Goal: Navigation & Orientation: Find specific page/section

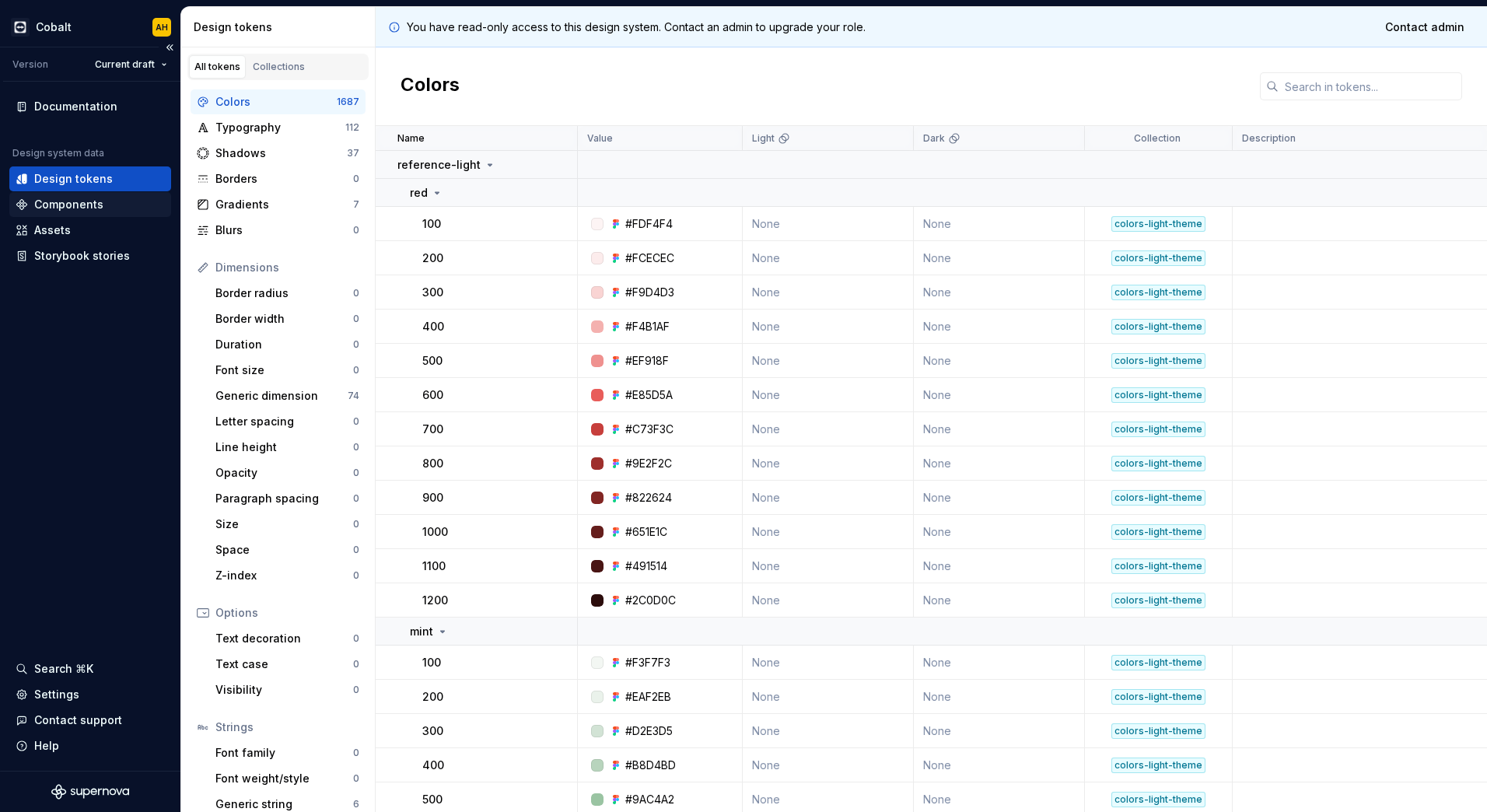
click at [80, 207] on div "Components" at bounding box center [69, 205] width 69 height 16
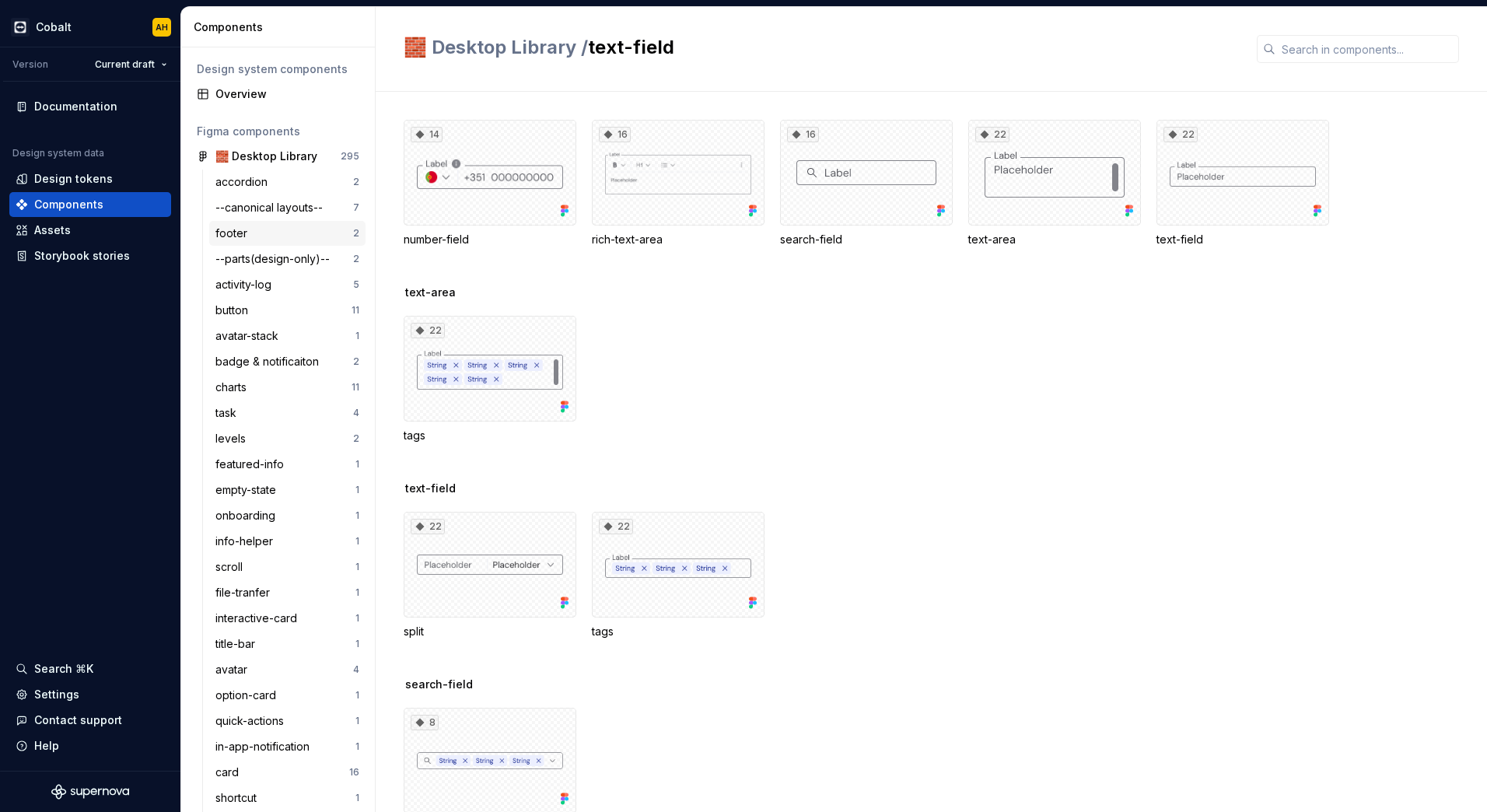
scroll to position [78, 0]
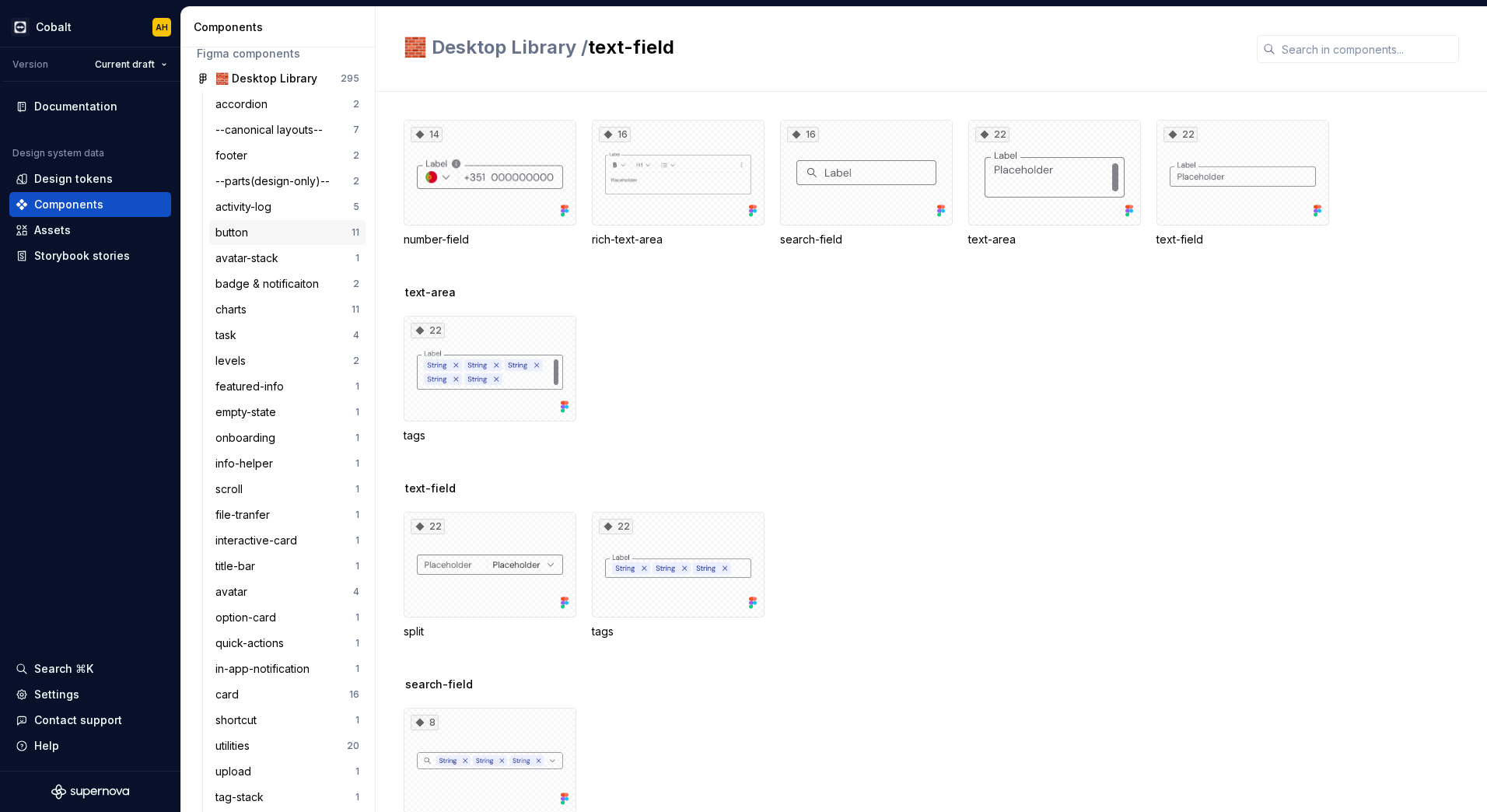
click at [269, 226] on div "button" at bounding box center [284, 232] width 136 height 16
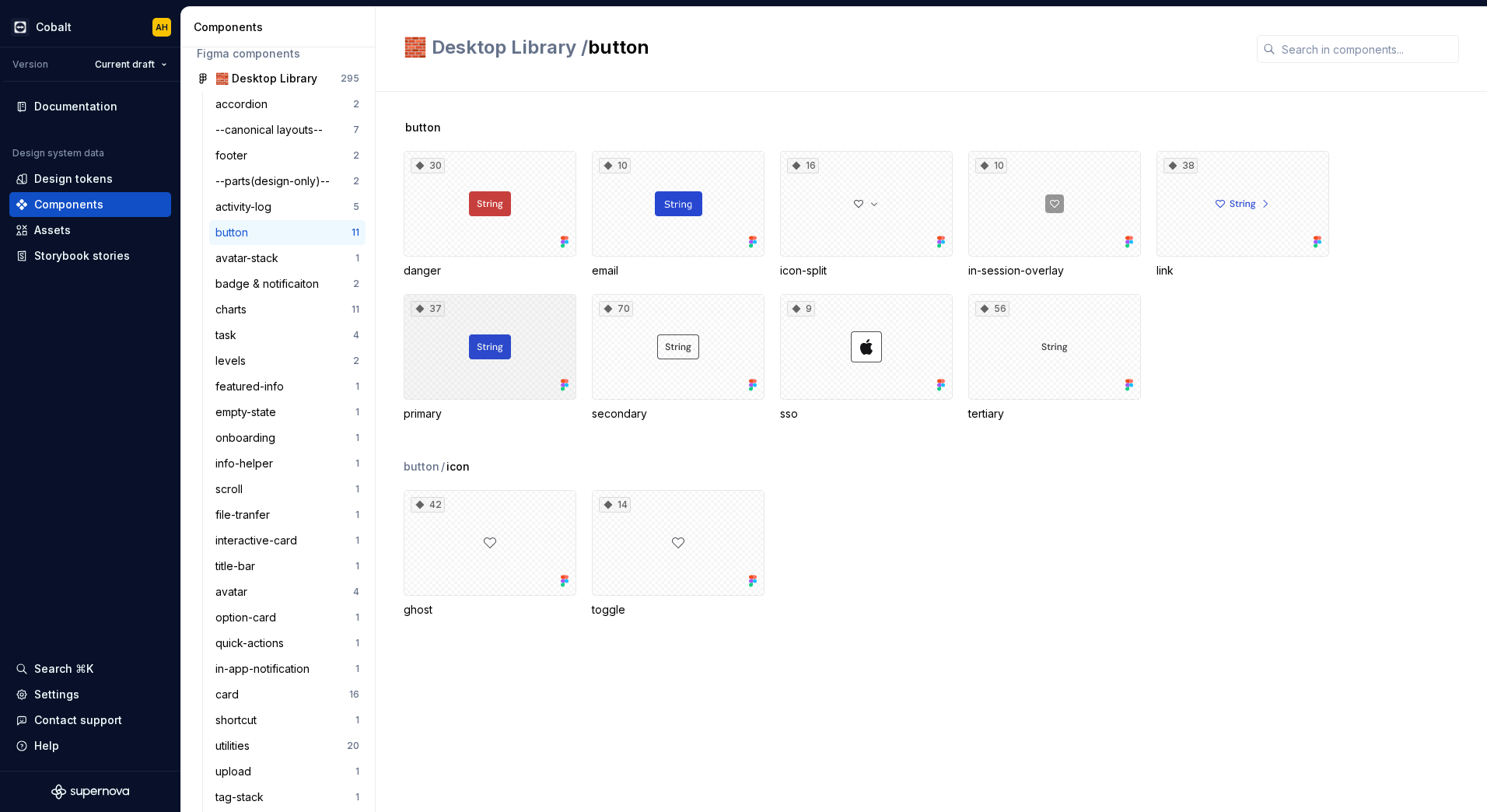
click at [515, 348] on div "37" at bounding box center [490, 346] width 173 height 106
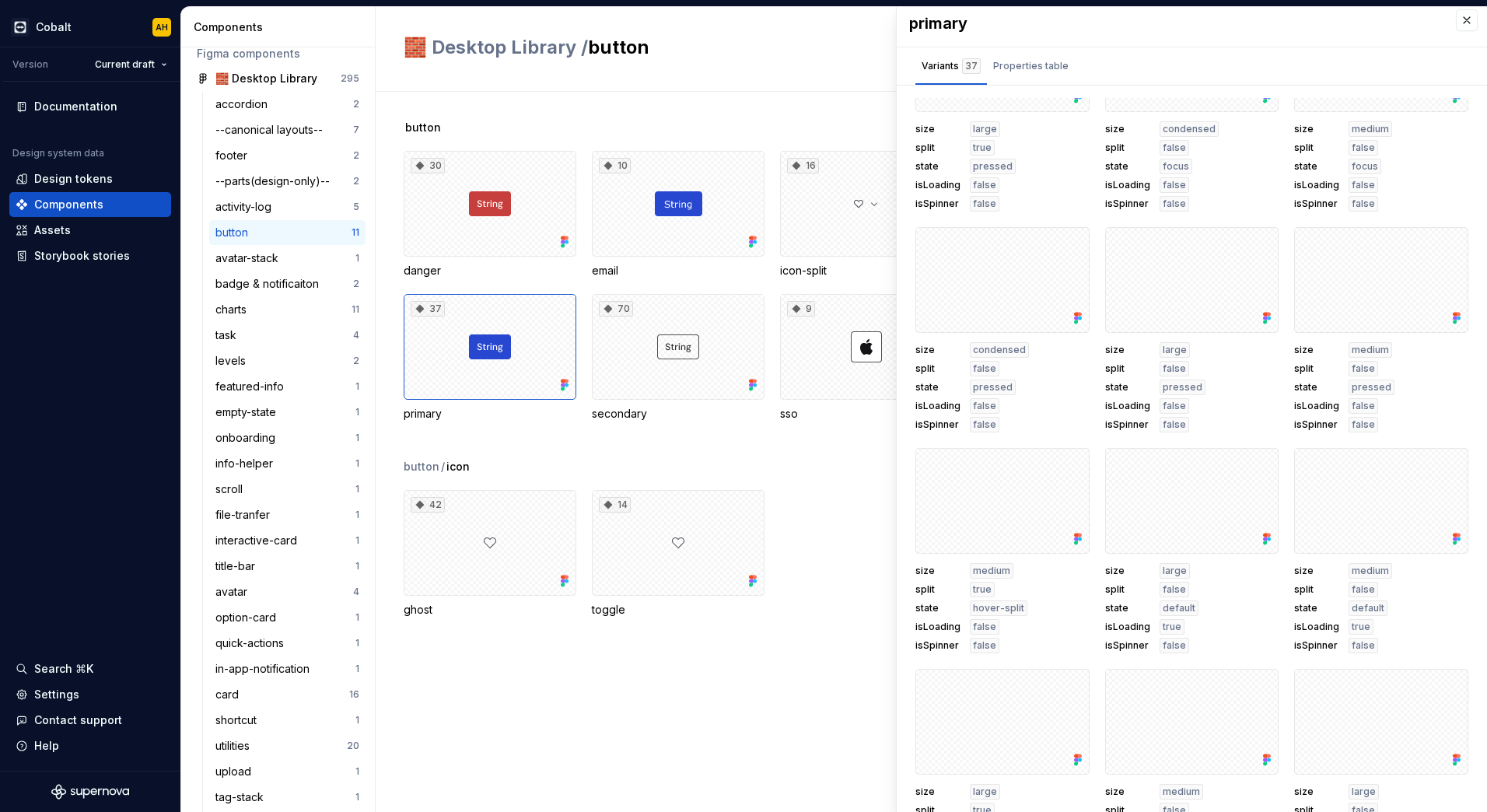
scroll to position [521, 0]
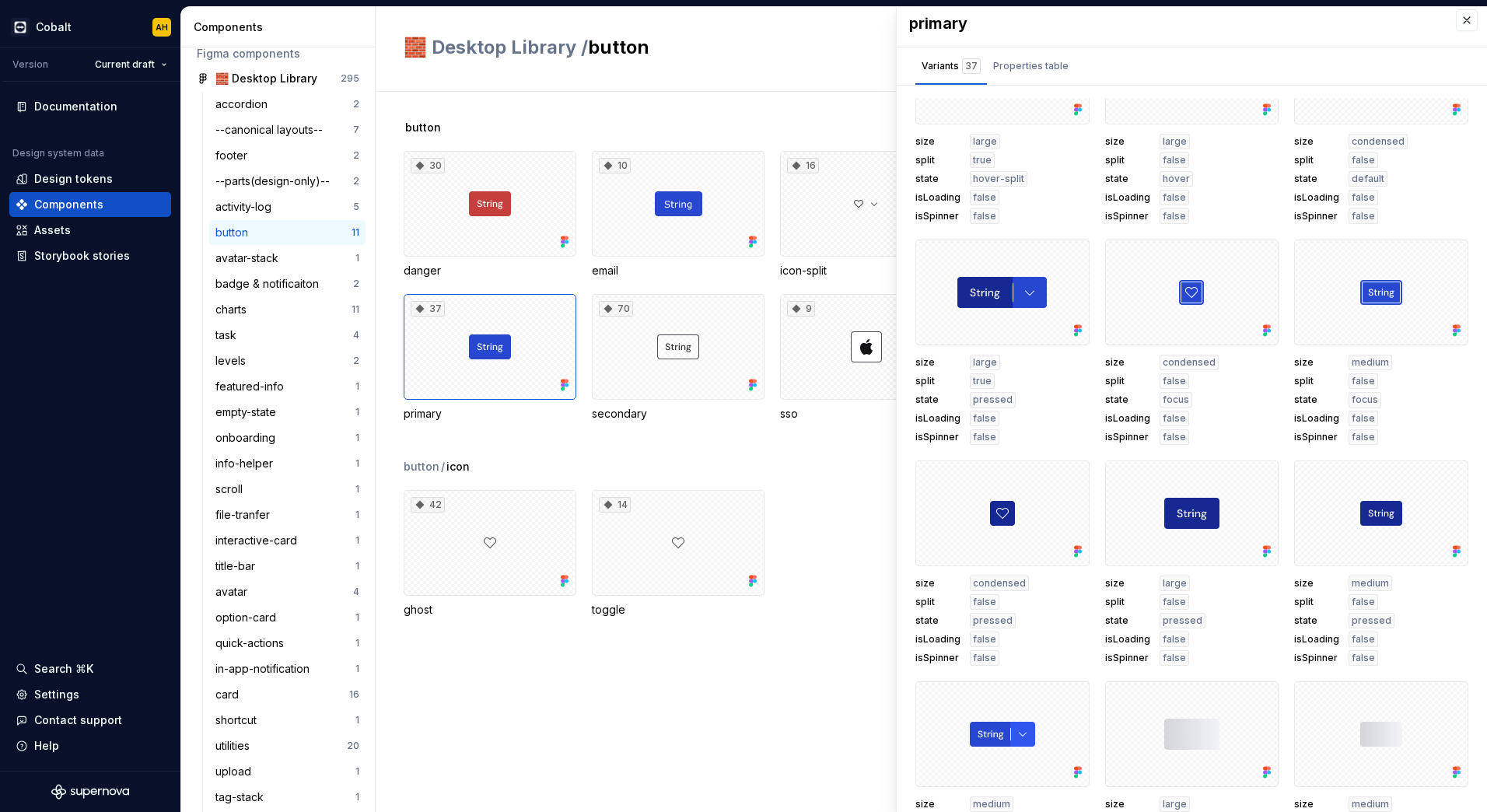
click at [788, 461] on div "button / icon" at bounding box center [945, 467] width 1083 height 16
click at [1456, 23] on button "button" at bounding box center [1466, 20] width 22 height 22
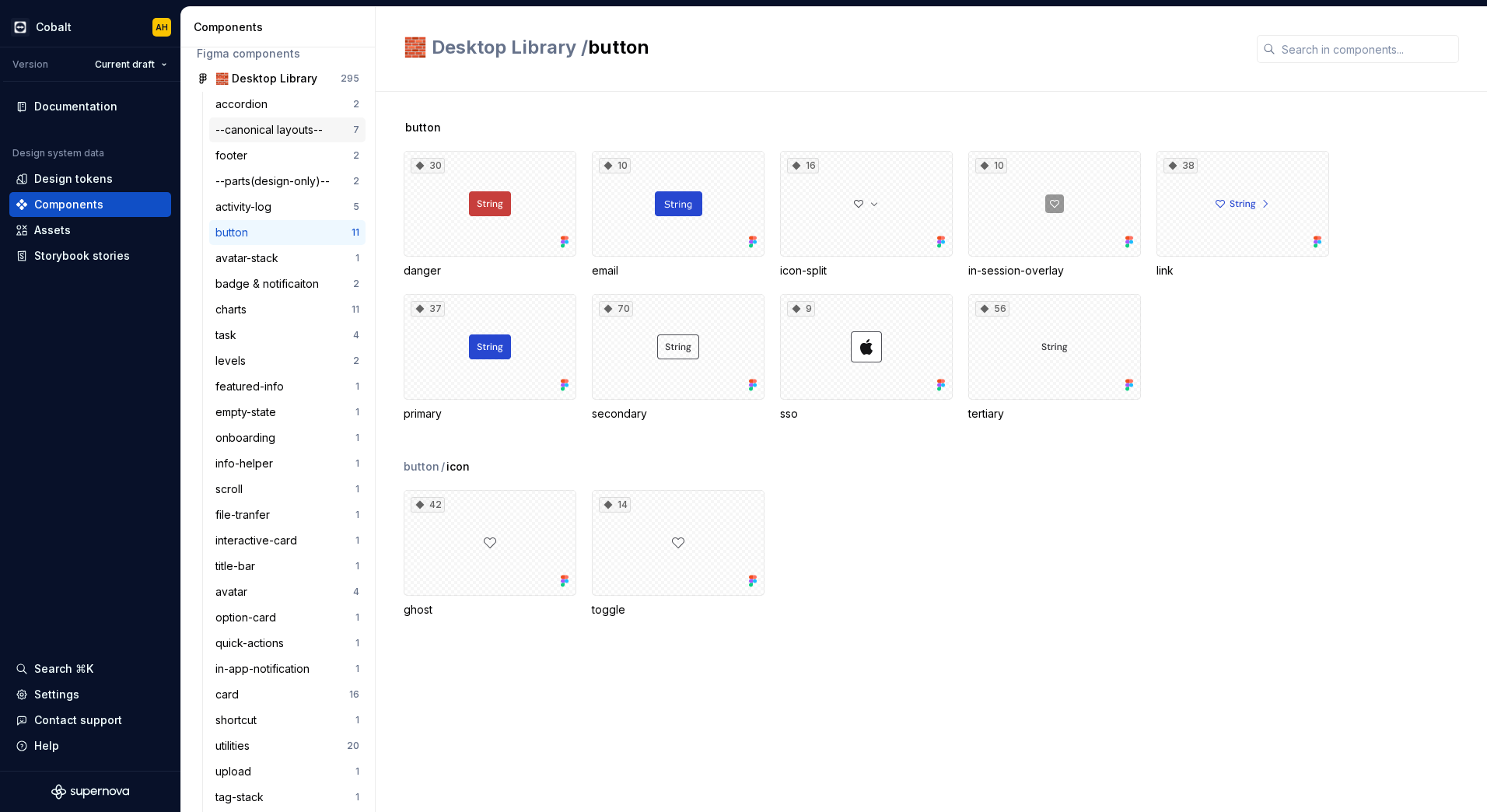
click at [254, 132] on div "--canonical layouts--" at bounding box center [272, 130] width 114 height 16
